Goal: Navigation & Orientation: Find specific page/section

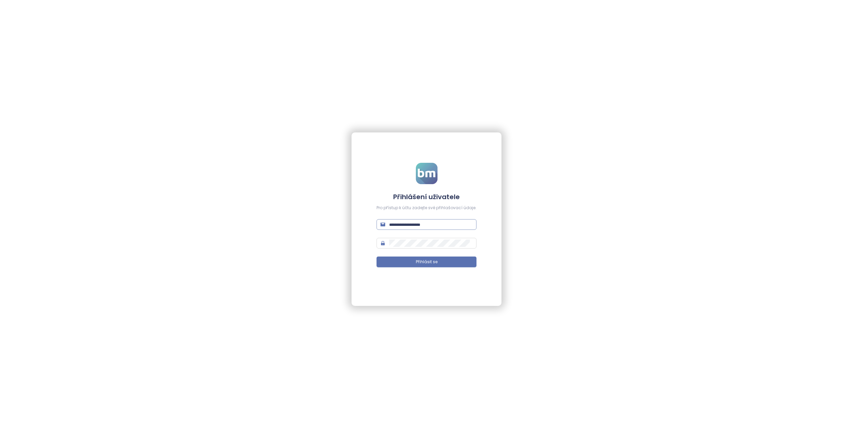
type input "**********"
click at [435, 220] on span "**********" at bounding box center [427, 224] width 100 height 11
click at [442, 254] on form "**********" at bounding box center [427, 219] width 100 height 112
click at [445, 267] on button "Přihlásit se" at bounding box center [427, 261] width 100 height 11
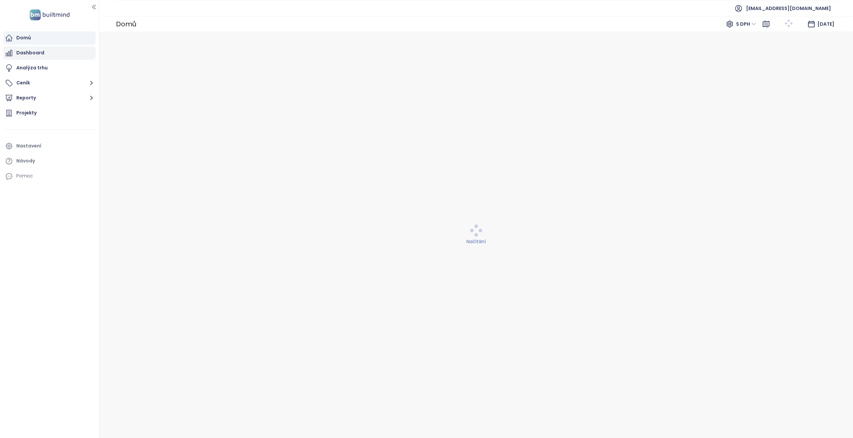
click at [30, 51] on div "Dashboard" at bounding box center [30, 53] width 28 height 8
click at [28, 83] on button "Ceník" at bounding box center [49, 82] width 92 height 13
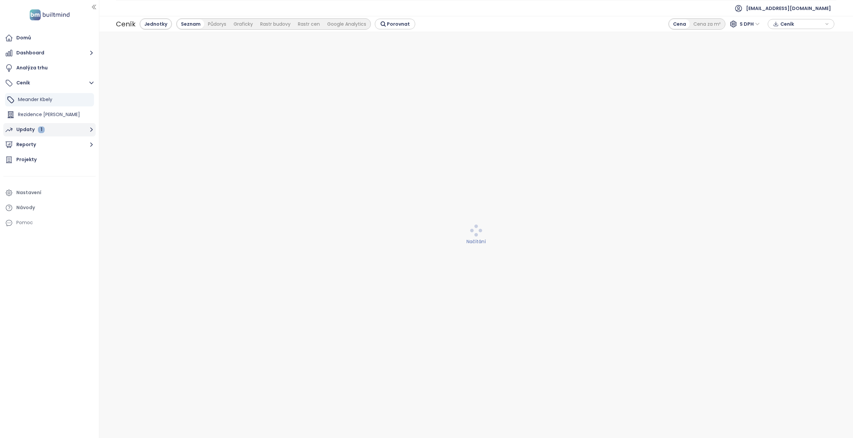
click at [23, 128] on div "Updaty 1" at bounding box center [30, 129] width 28 height 8
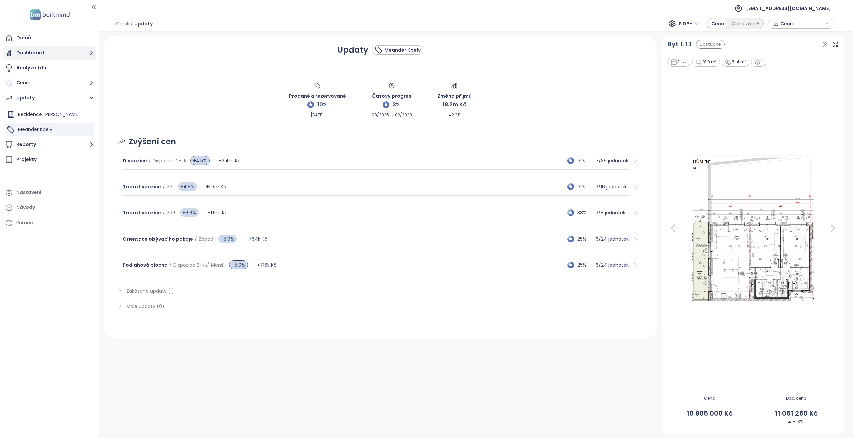
click at [53, 58] on button "Dashboard" at bounding box center [49, 52] width 92 height 13
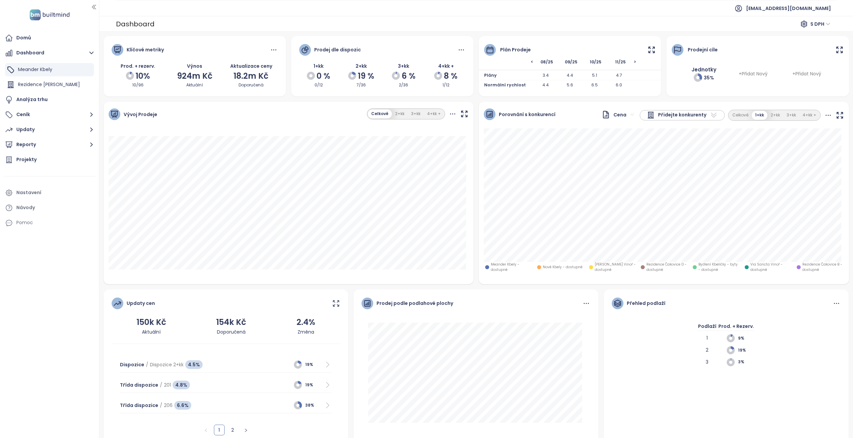
click at [650, 51] on icon at bounding box center [652, 50] width 8 height 8
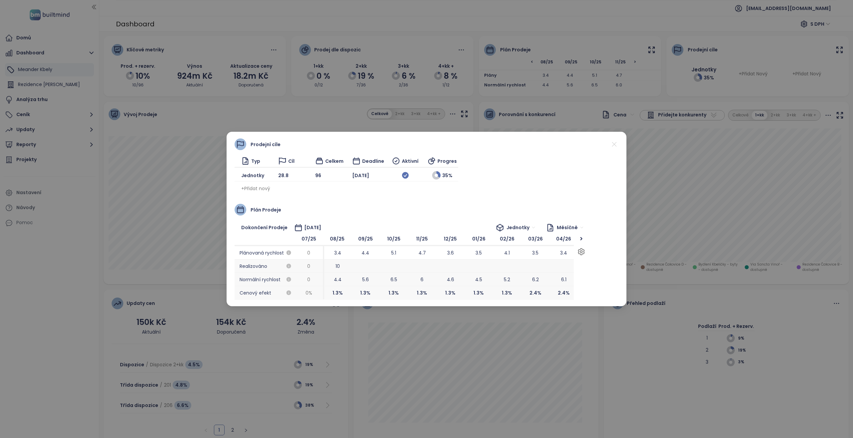
drag, startPoint x: 380, startPoint y: 274, endPoint x: 407, endPoint y: 273, distance: 27.1
click at [616, 146] on icon at bounding box center [614, 144] width 8 height 8
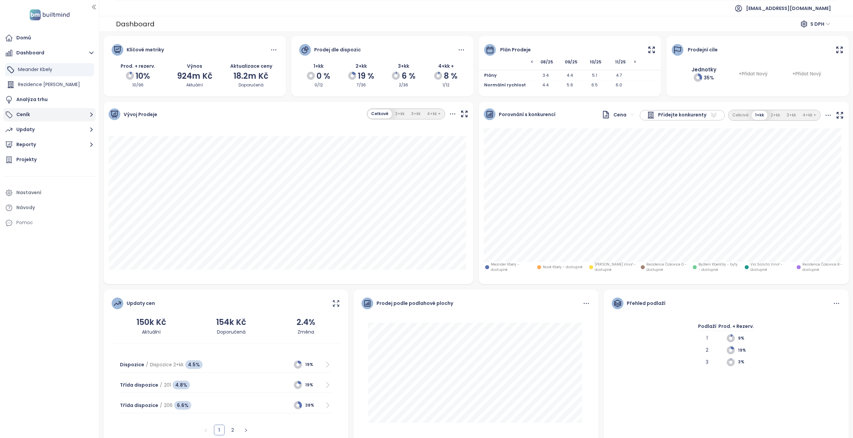
click at [46, 115] on button "Ceník" at bounding box center [49, 114] width 92 height 13
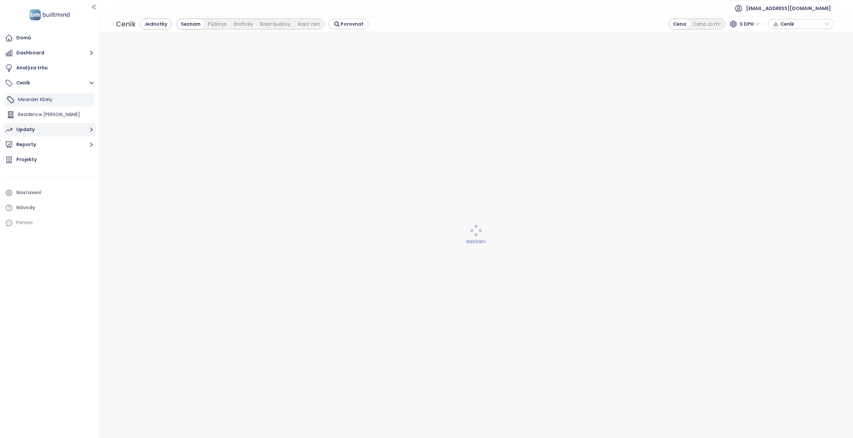
click at [54, 125] on button "Updaty" at bounding box center [49, 129] width 92 height 13
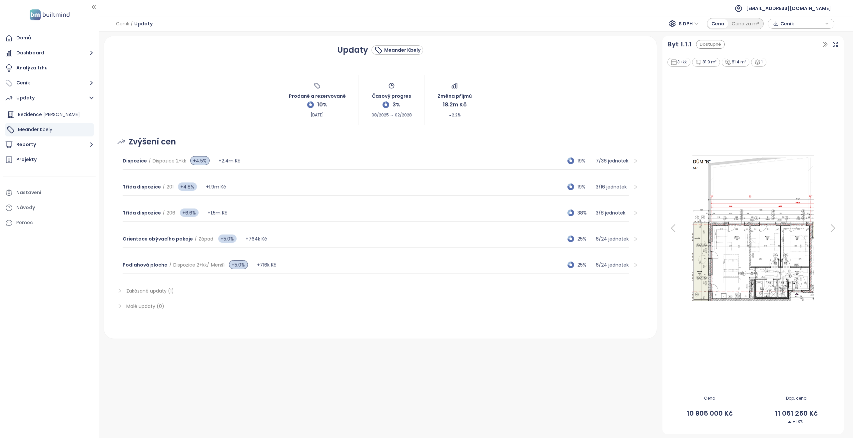
click at [163, 291] on span "Zakázané updaty (1)" at bounding box center [150, 290] width 48 height 7
click at [46, 56] on button "Dashboard" at bounding box center [49, 52] width 92 height 13
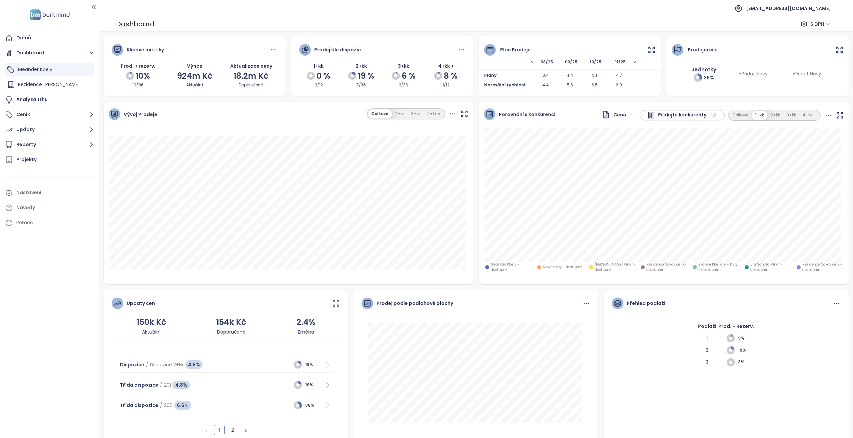
click at [649, 48] on icon at bounding box center [652, 50] width 6 height 6
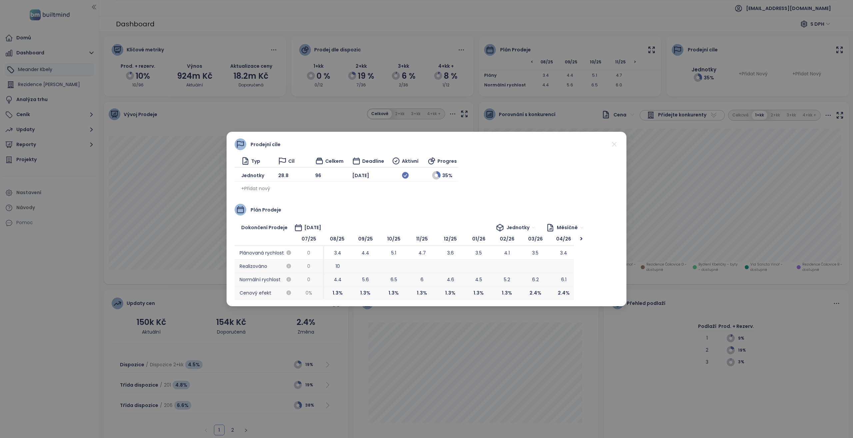
click at [639, 132] on div "Prodejní cíle Typ Cíl Celkem Deadline Aktivní Progres Jednotky 28.8 96 [DATE] 3…" at bounding box center [426, 219] width 853 height 438
click at [612, 144] on icon at bounding box center [614, 144] width 8 height 8
